Goal: Task Accomplishment & Management: Complete application form

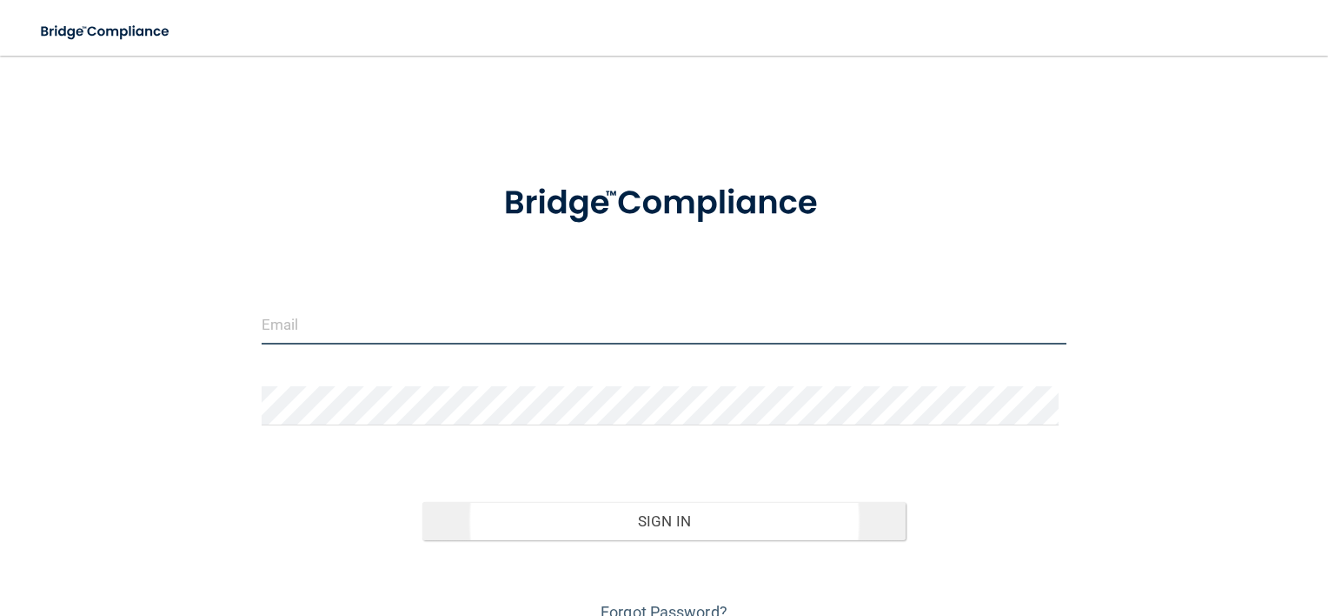
type input "[EMAIL_ADDRESS][DOMAIN_NAME]"
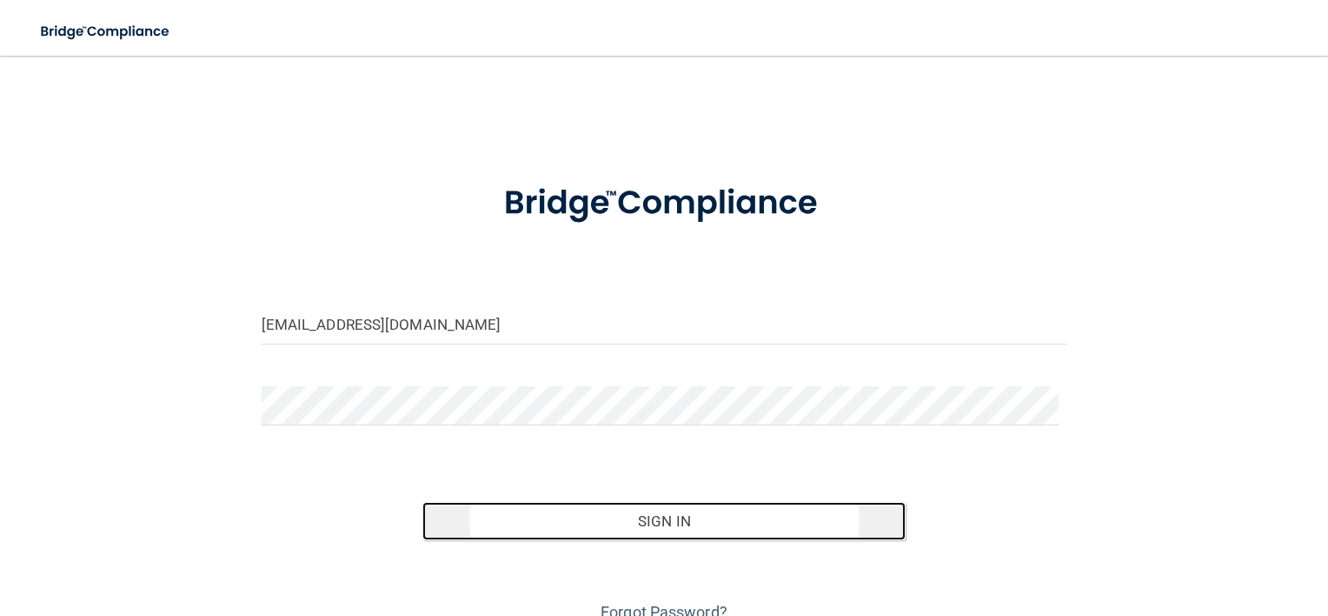
click at [703, 516] on button "Sign In" at bounding box center [664, 521] width 483 height 38
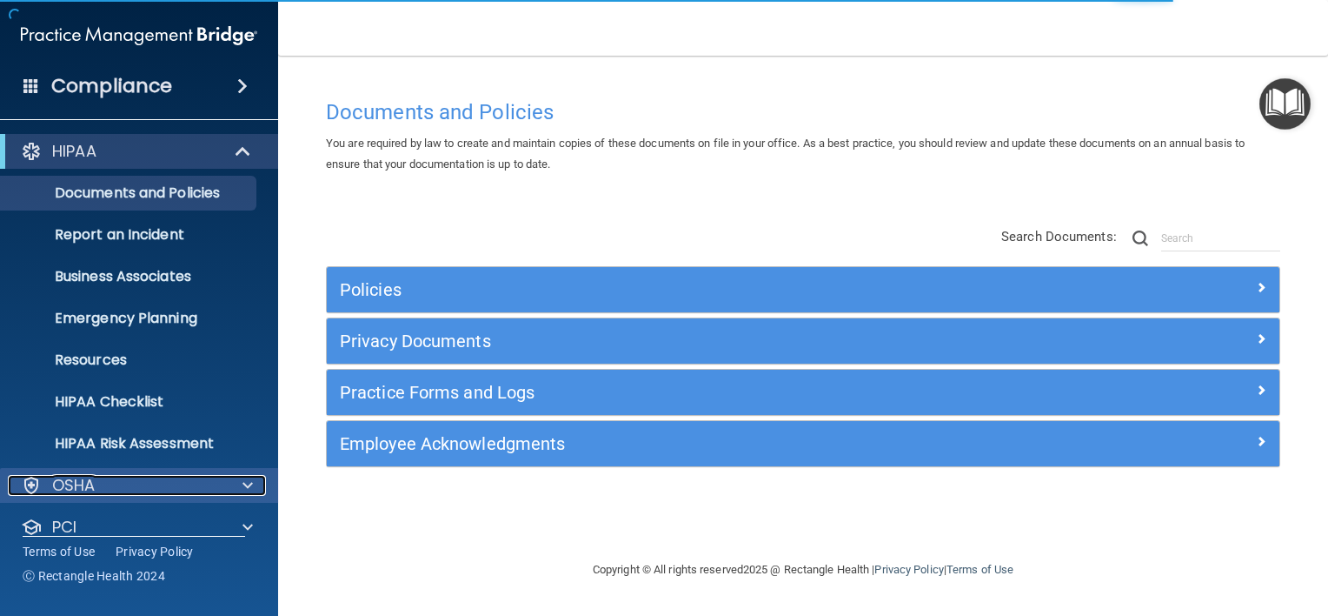
click at [247, 483] on span at bounding box center [248, 485] width 10 height 21
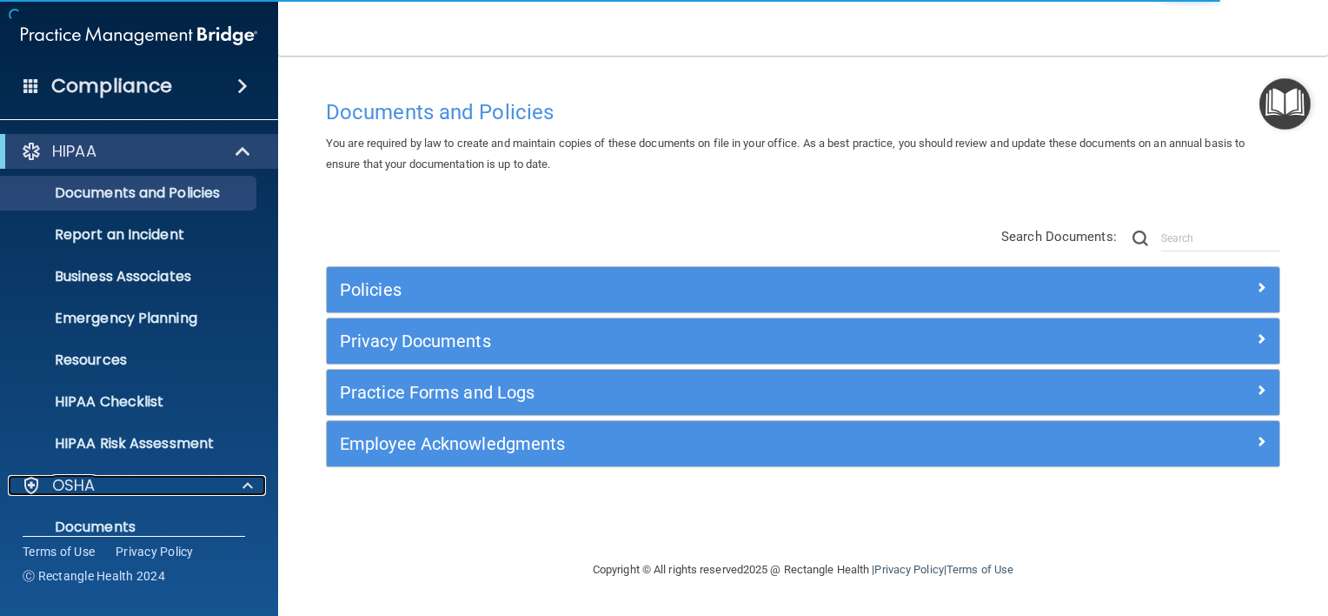
scroll to position [314, 0]
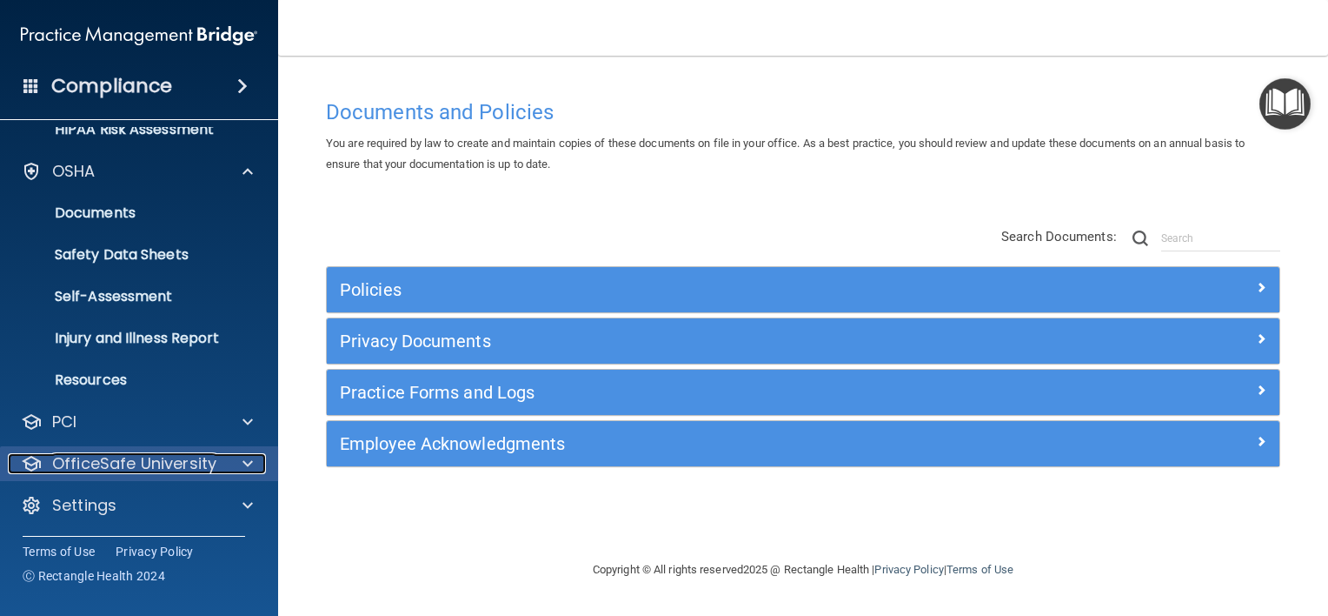
click at [243, 460] on span at bounding box center [248, 463] width 10 height 21
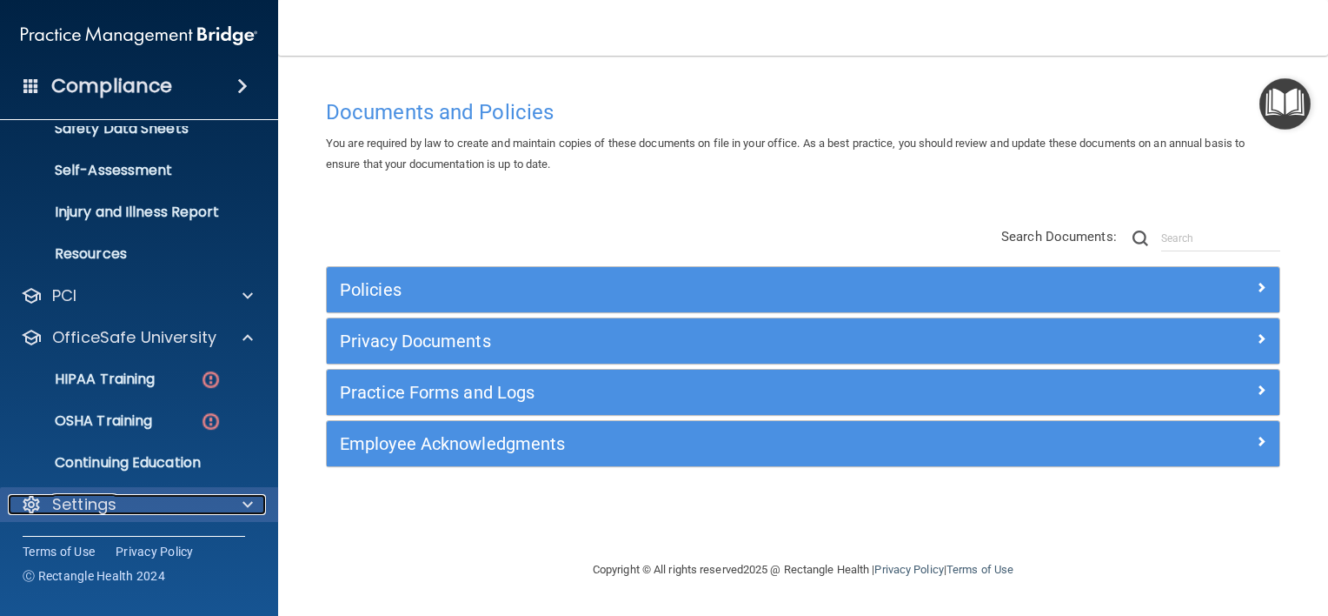
click at [247, 504] on span at bounding box center [248, 504] width 10 height 21
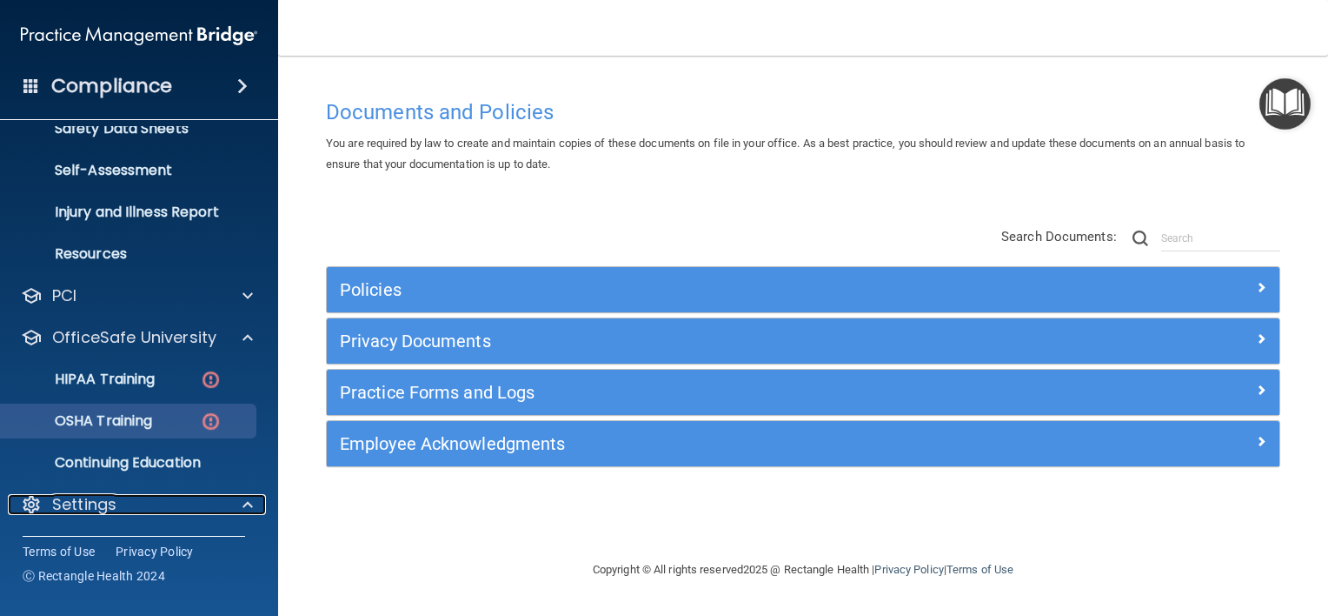
scroll to position [606, 0]
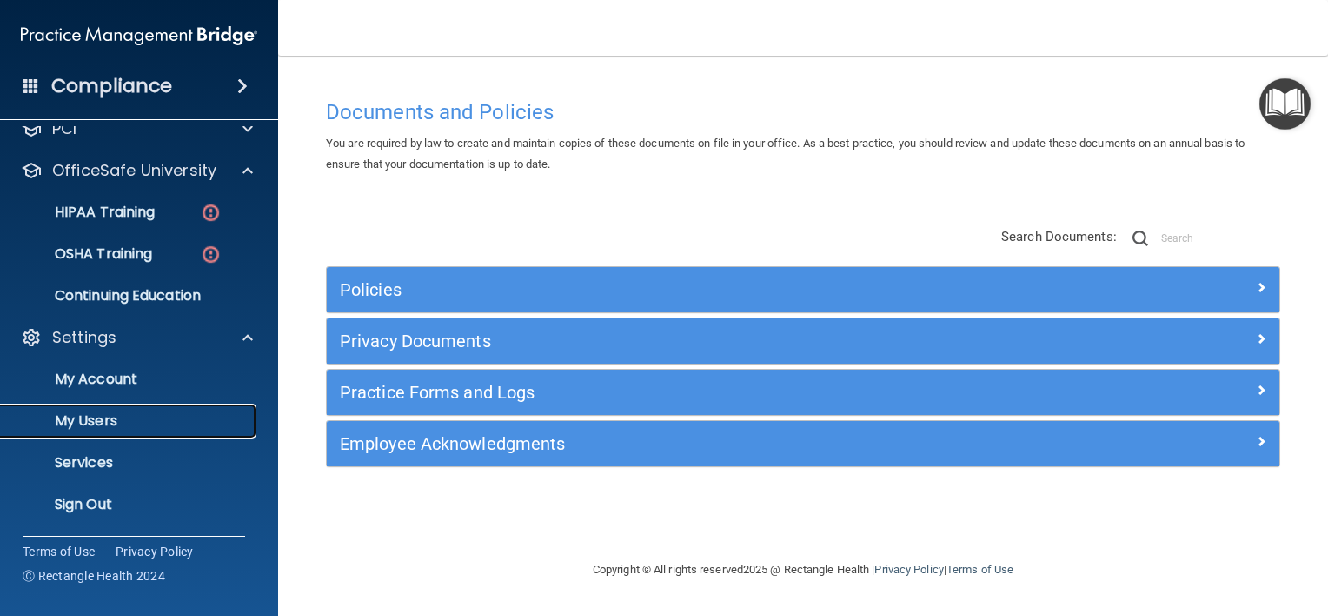
click at [114, 421] on p "My Users" at bounding box center [129, 420] width 237 height 17
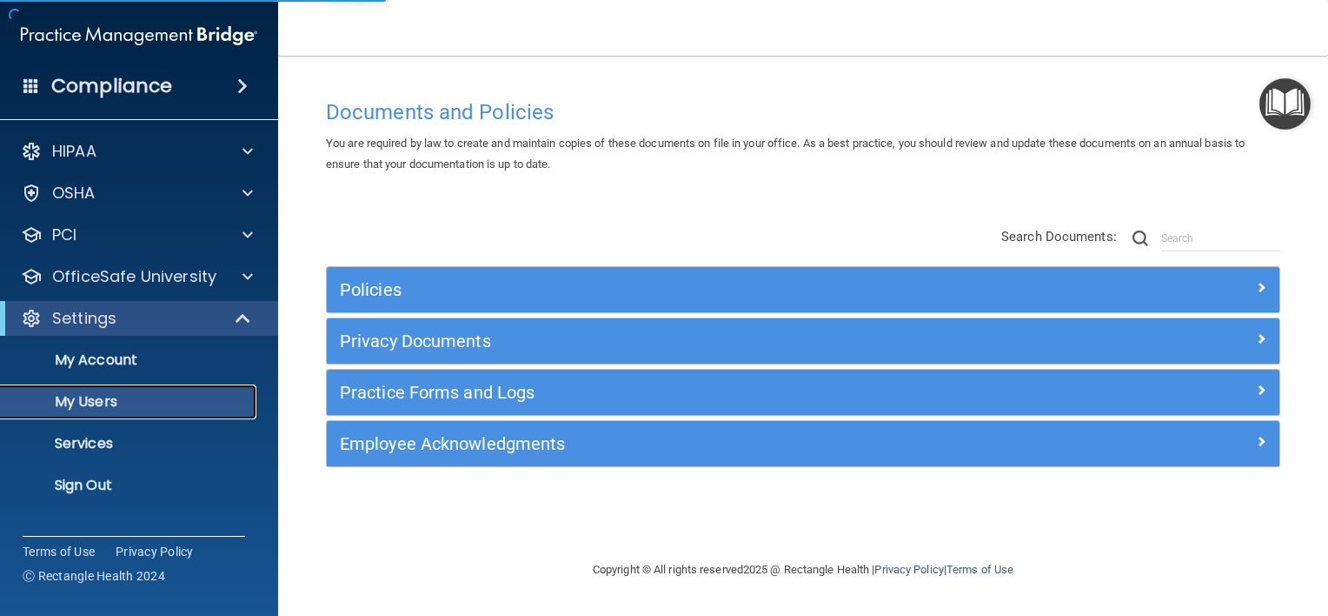
select select "20"
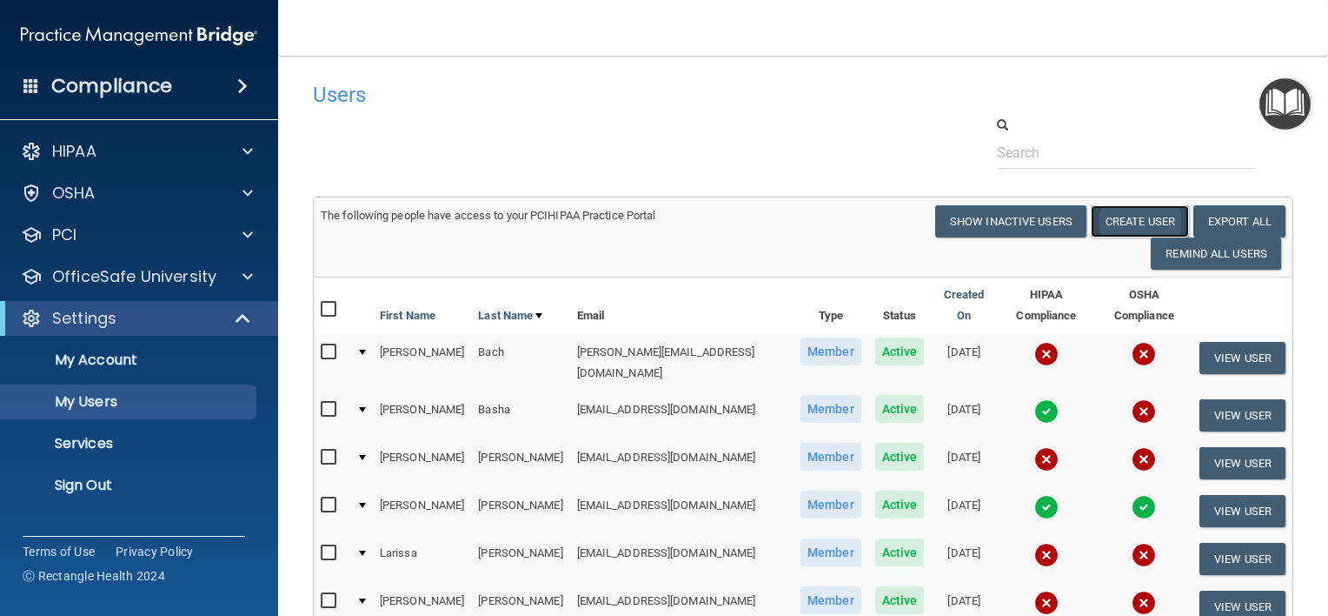
click at [1126, 222] on button "Create User" at bounding box center [1140, 221] width 98 height 32
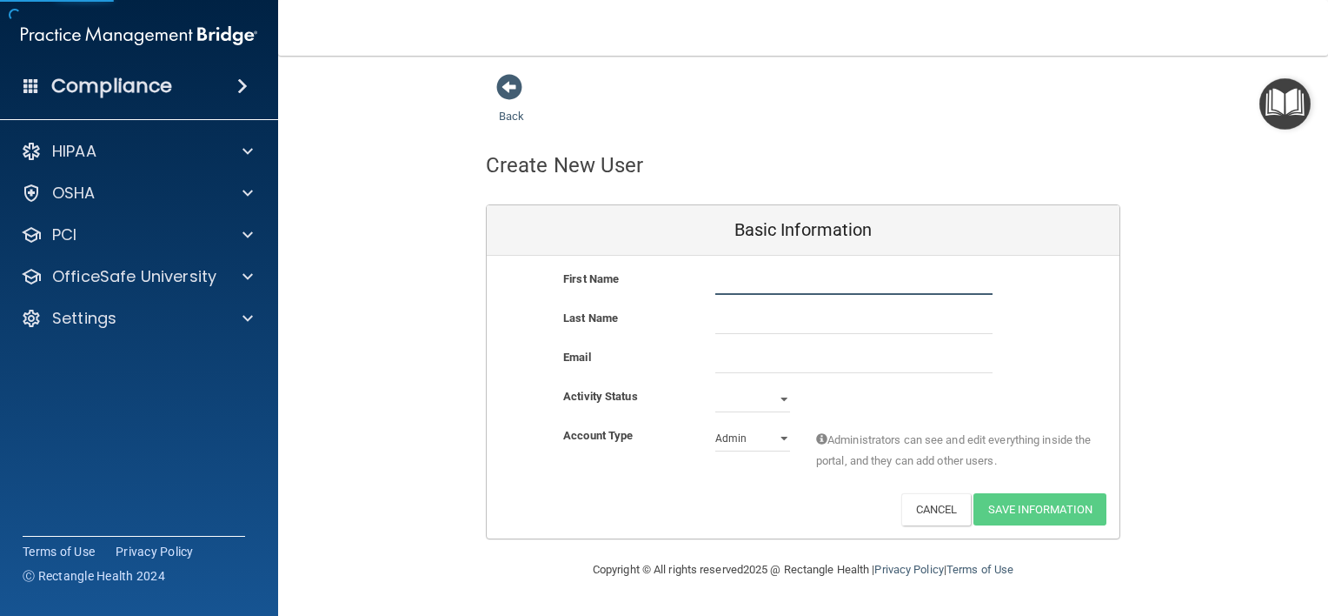
click at [739, 278] on input "text" at bounding box center [854, 282] width 277 height 26
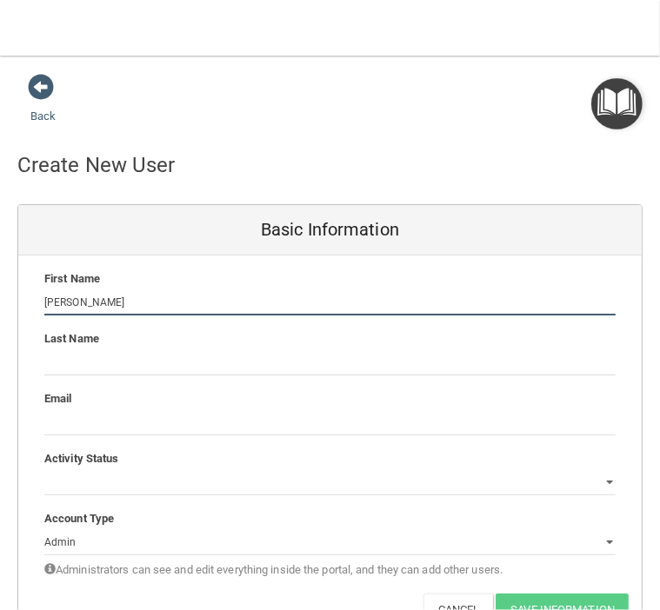
type input "[PERSON_NAME]"
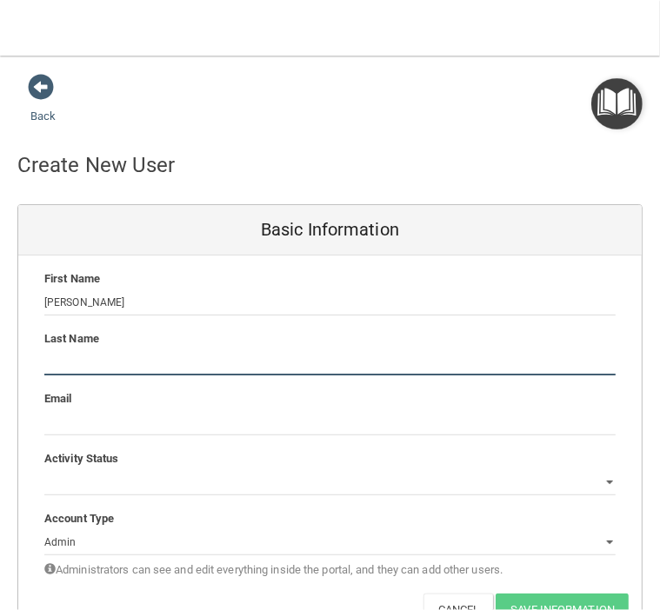
click at [142, 349] on input "text" at bounding box center [329, 362] width 571 height 26
type input "Dronov"
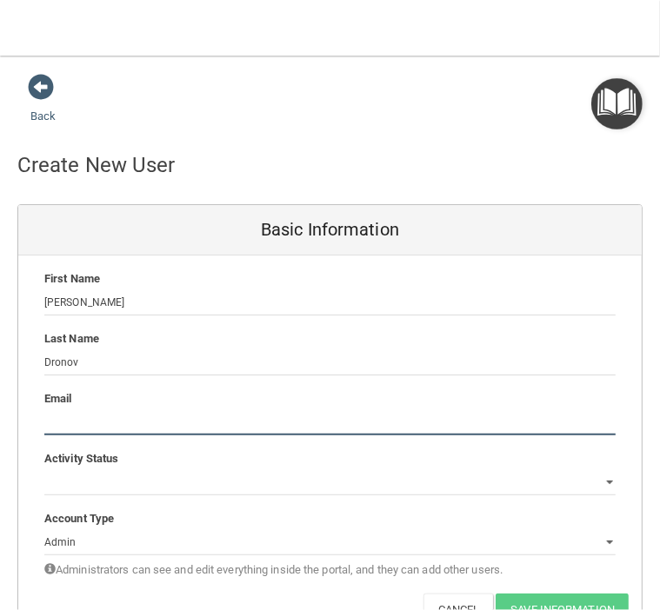
click at [118, 425] on input "email" at bounding box center [329, 422] width 571 height 26
click at [90, 415] on input "email" at bounding box center [329, 422] width 571 height 26
paste input "[EMAIL_ADDRESS][DOMAIN_NAME]"
type input "[EMAIL_ADDRESS][DOMAIN_NAME]"
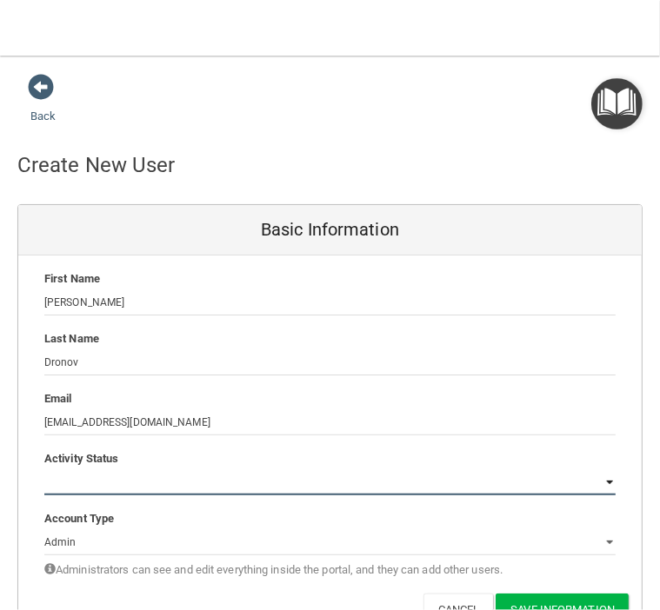
click at [116, 476] on div "Activity Status Active Inactive" at bounding box center [329, 472] width 623 height 47
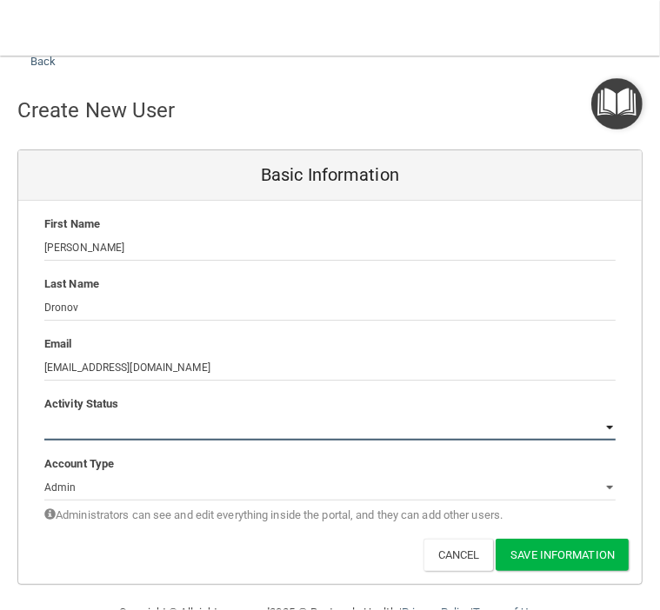
scroll to position [59, 0]
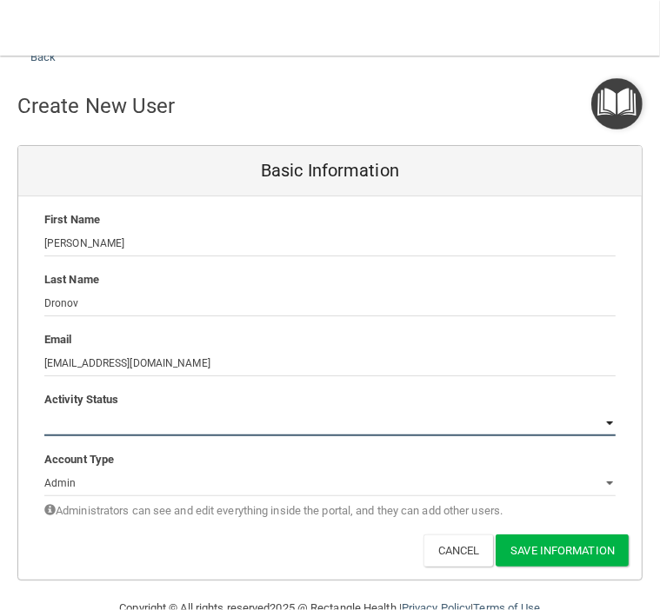
click at [97, 422] on select "Active Inactive" at bounding box center [329, 423] width 571 height 26
select select "active"
click at [44, 410] on select "Active Inactive" at bounding box center [329, 423] width 571 height 26
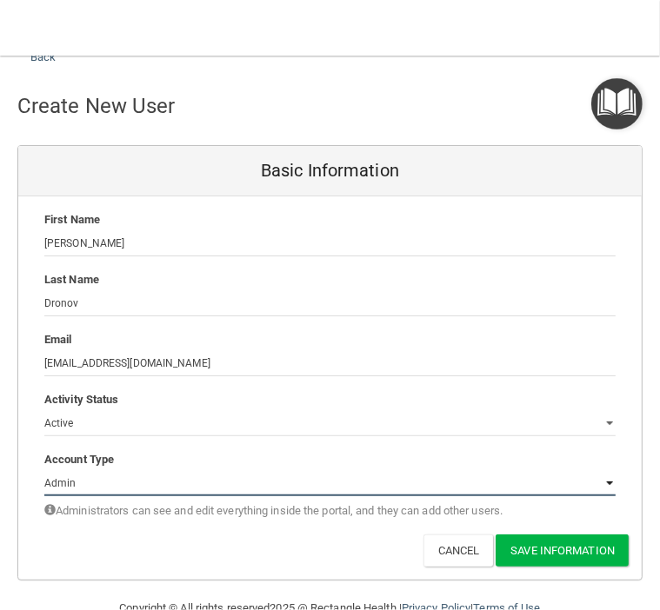
click at [124, 494] on select "Admin Member" at bounding box center [329, 483] width 571 height 26
select select "practice_member"
click at [44, 470] on select "Admin Member" at bounding box center [329, 483] width 571 height 26
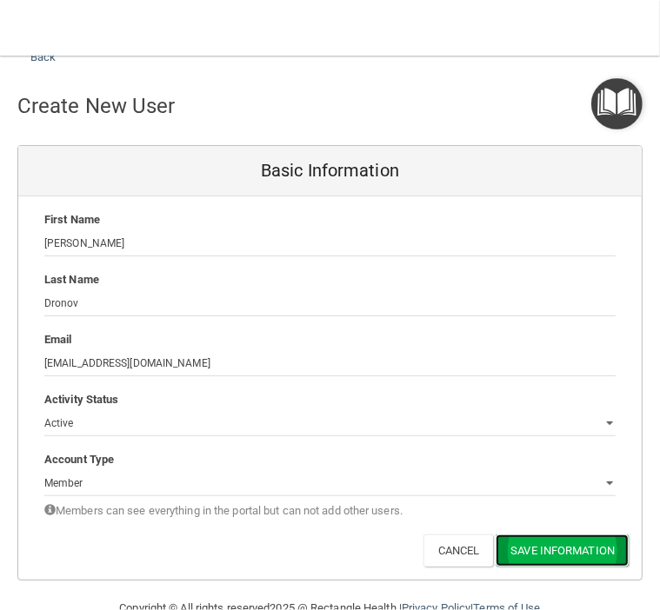
click at [555, 543] on button "Save Information" at bounding box center [562, 551] width 133 height 32
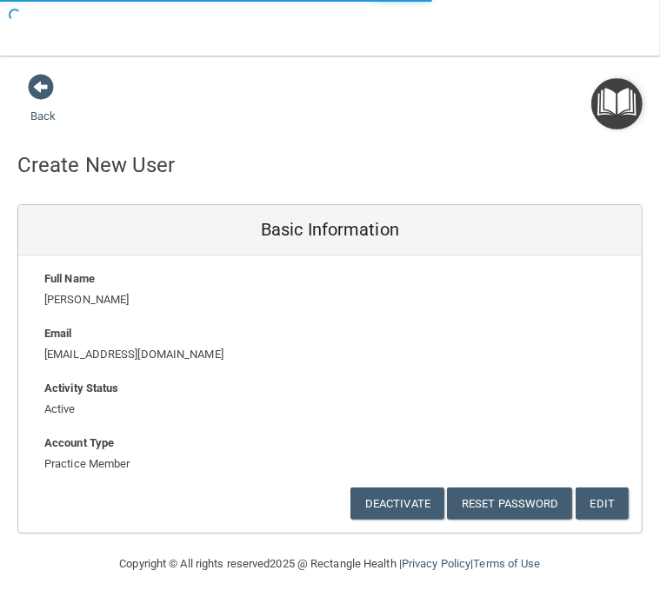
select select "20"
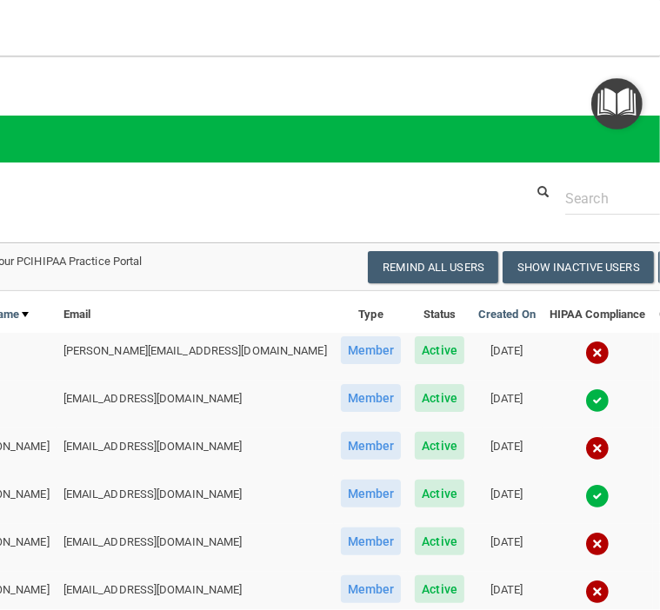
click at [131, 88] on h4 "Users" at bounding box center [103, 94] width 609 height 23
